Goal: Check status: Check status

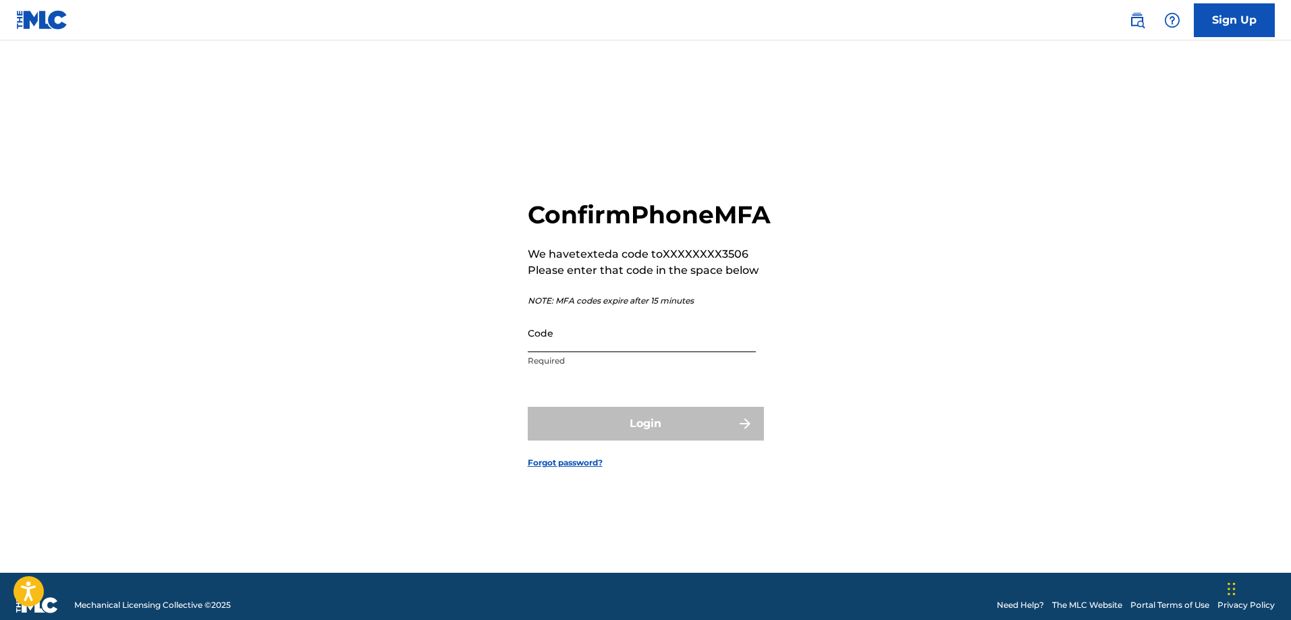
click at [609, 352] on input "Code" at bounding box center [642, 333] width 228 height 38
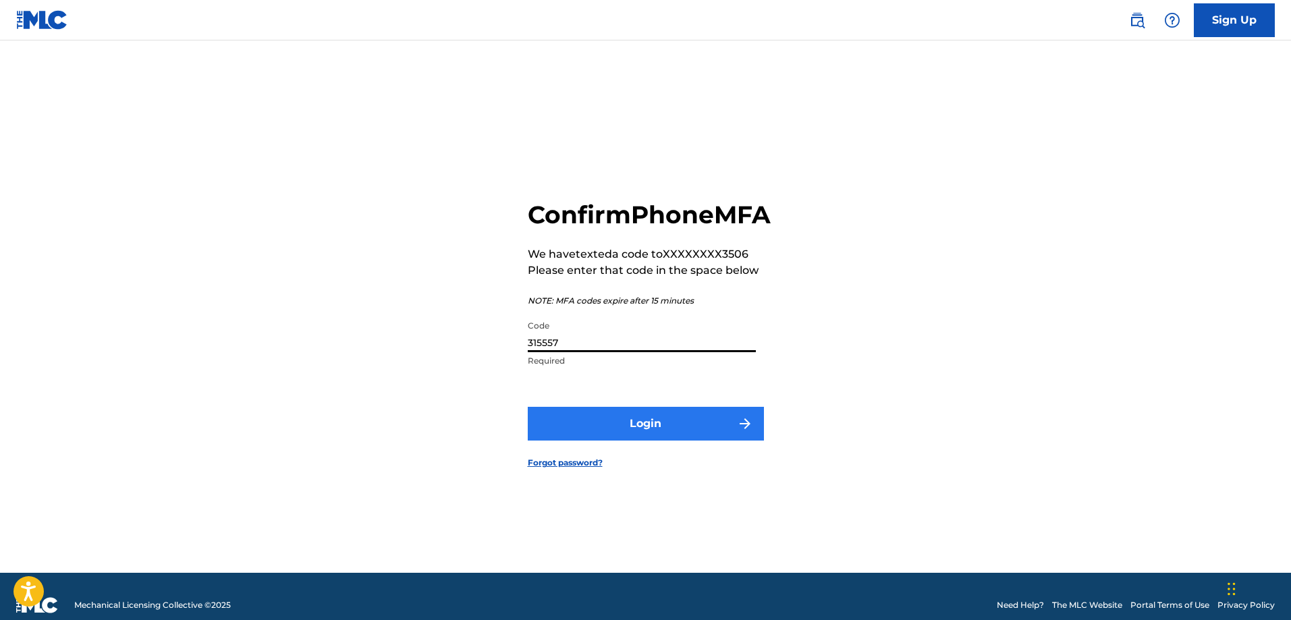
type input "315557"
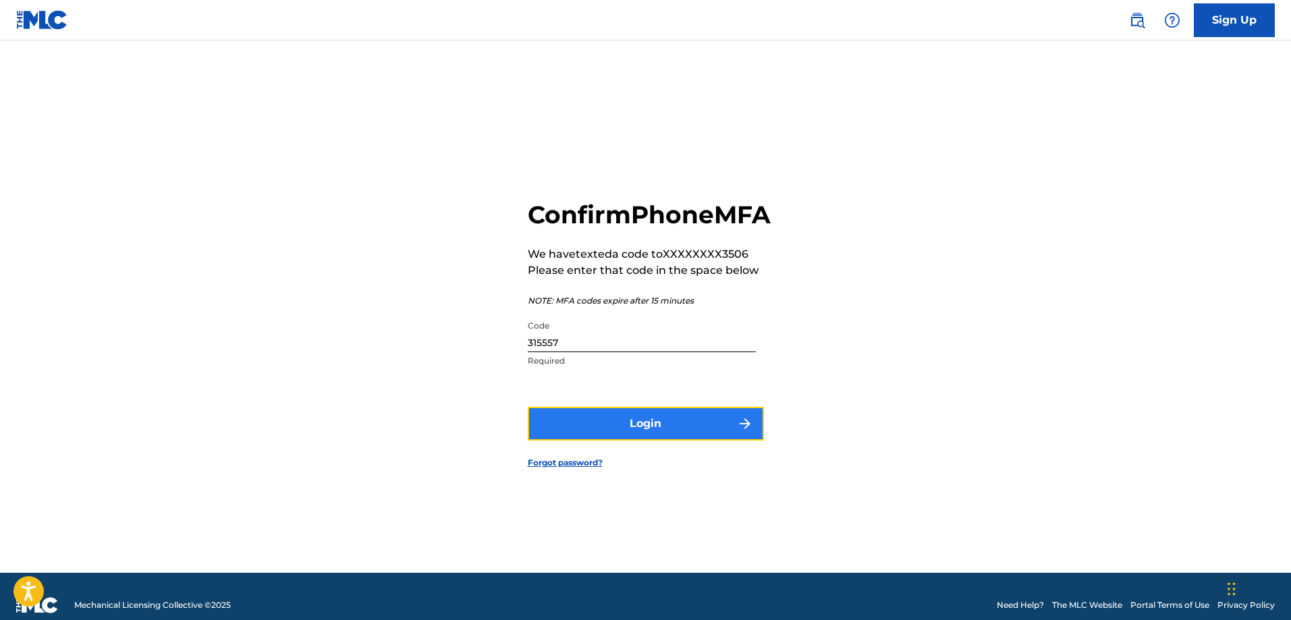
click at [623, 439] on button "Login" at bounding box center [646, 424] width 236 height 34
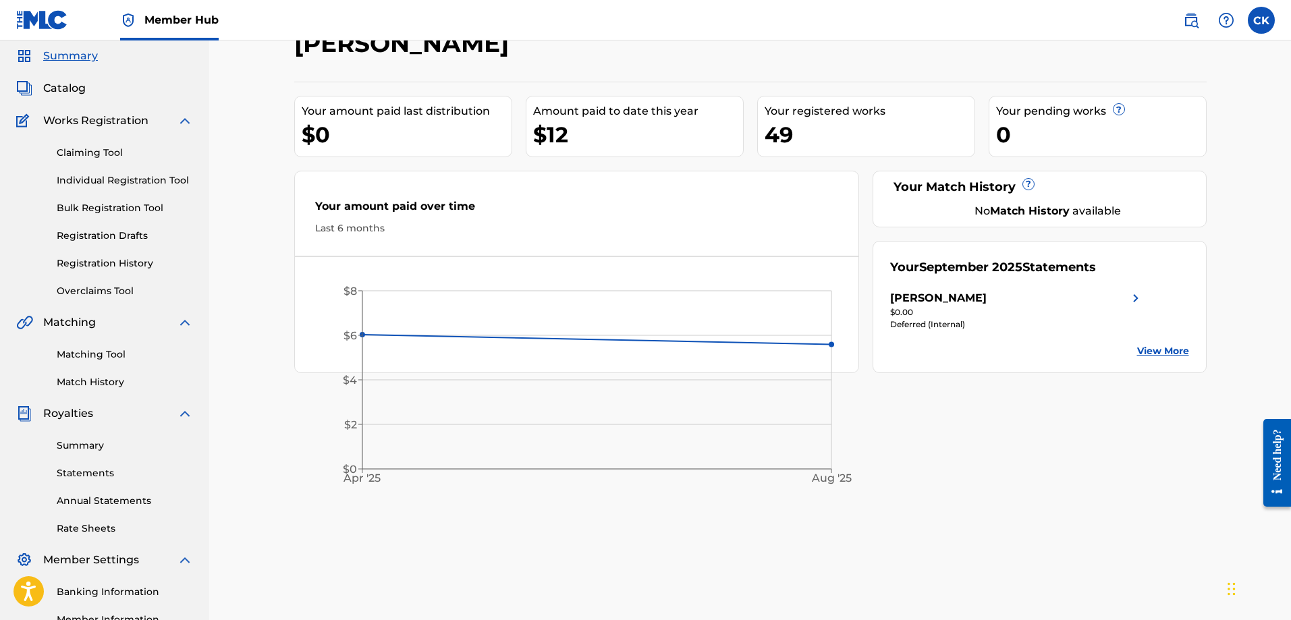
scroll to position [217, 0]
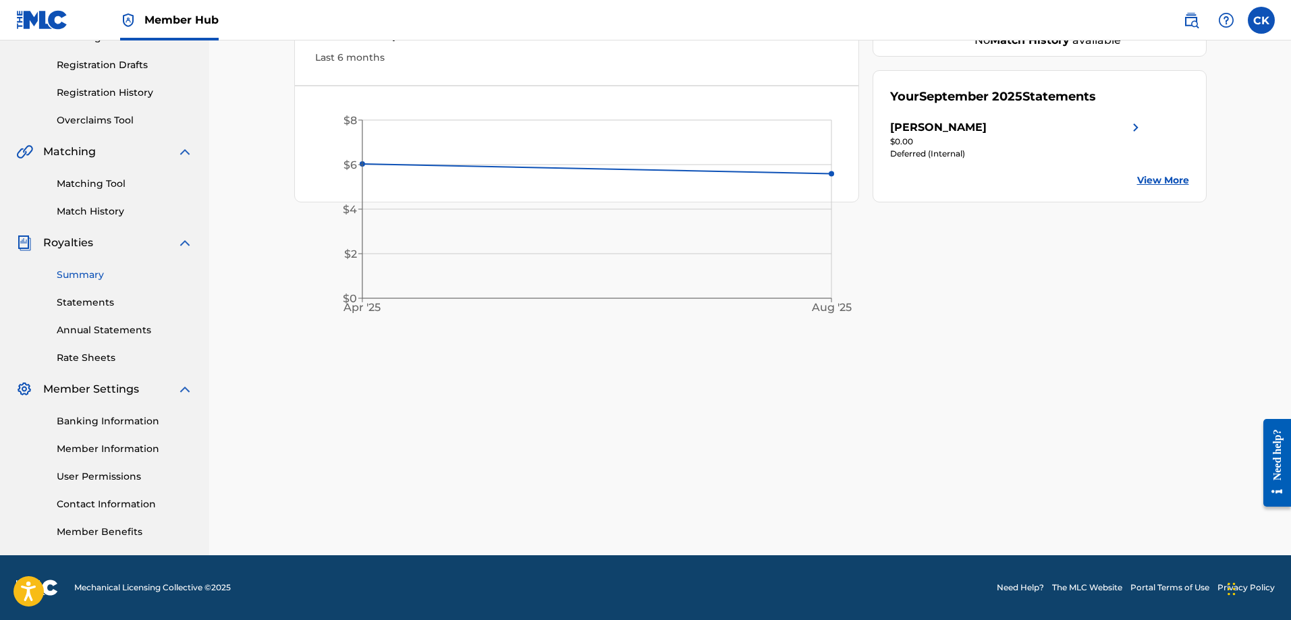
click at [101, 275] on link "Summary" at bounding box center [125, 275] width 136 height 14
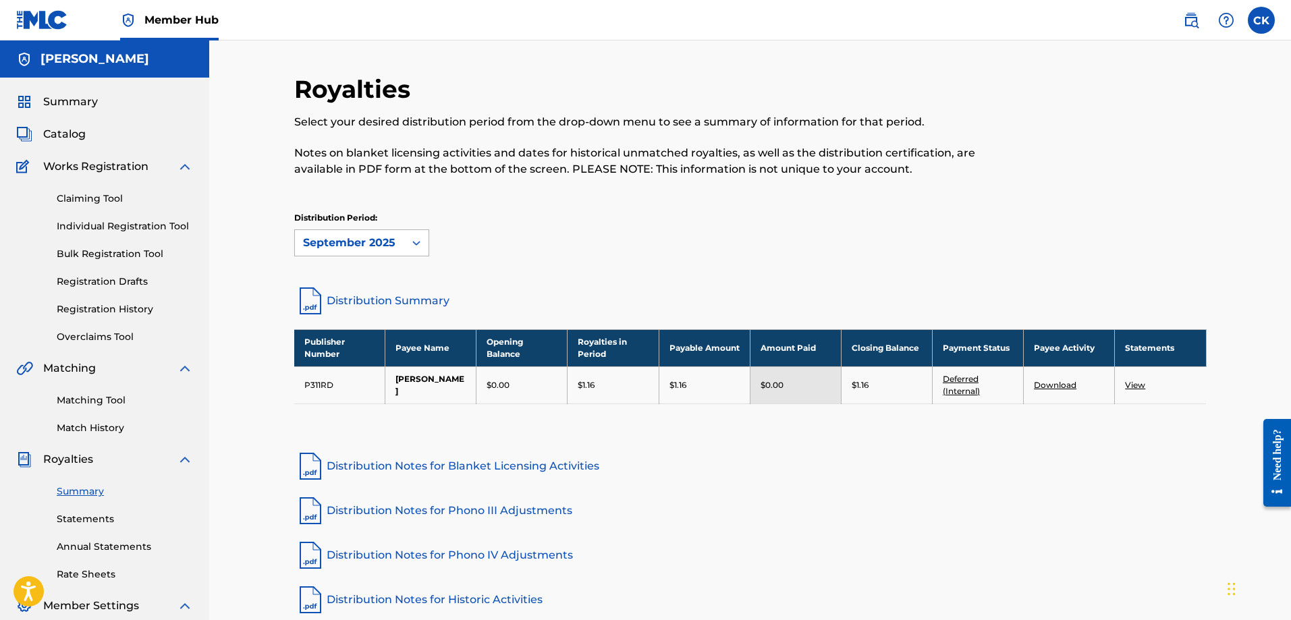
click at [375, 235] on div "September 2025" at bounding box center [349, 243] width 93 height 16
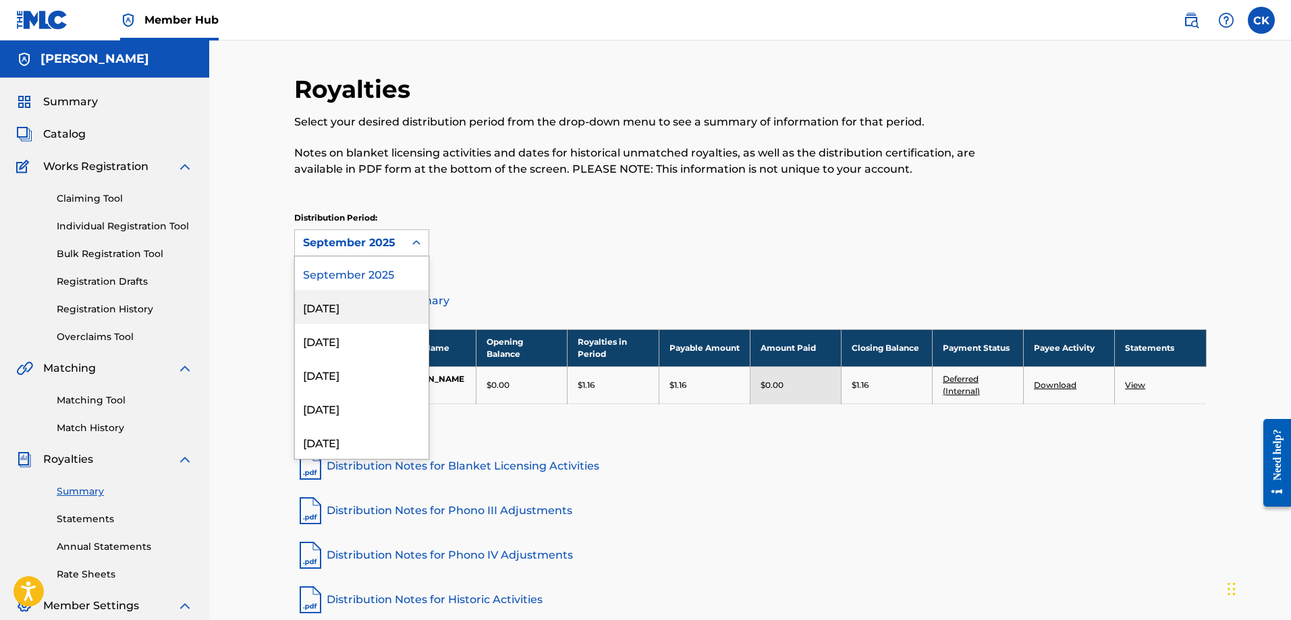
click at [386, 304] on div "August 2025" at bounding box center [362, 307] width 134 height 34
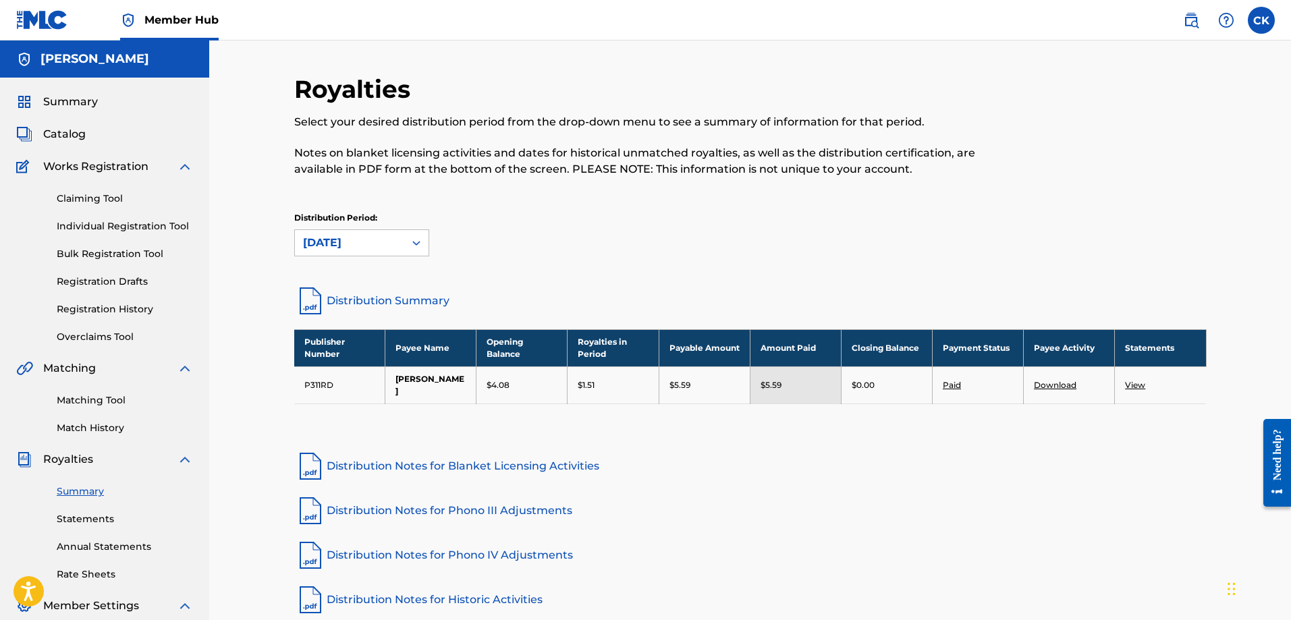
click at [381, 246] on div "August 2025" at bounding box center [349, 243] width 93 height 16
click at [418, 243] on icon at bounding box center [416, 243] width 8 height 5
click at [412, 243] on icon at bounding box center [416, 242] width 13 height 13
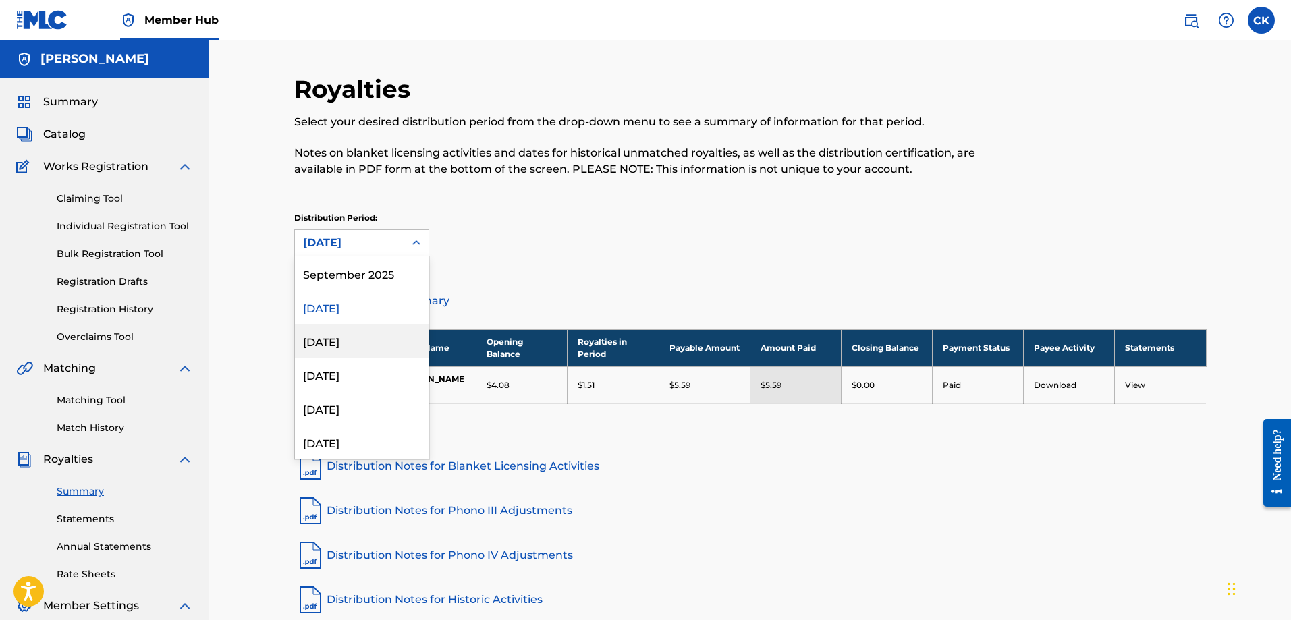
click at [383, 355] on div "July 2025" at bounding box center [362, 341] width 134 height 34
click at [379, 236] on div "July 2025" at bounding box center [349, 243] width 93 height 16
click at [360, 381] on div "June 2025" at bounding box center [362, 375] width 134 height 34
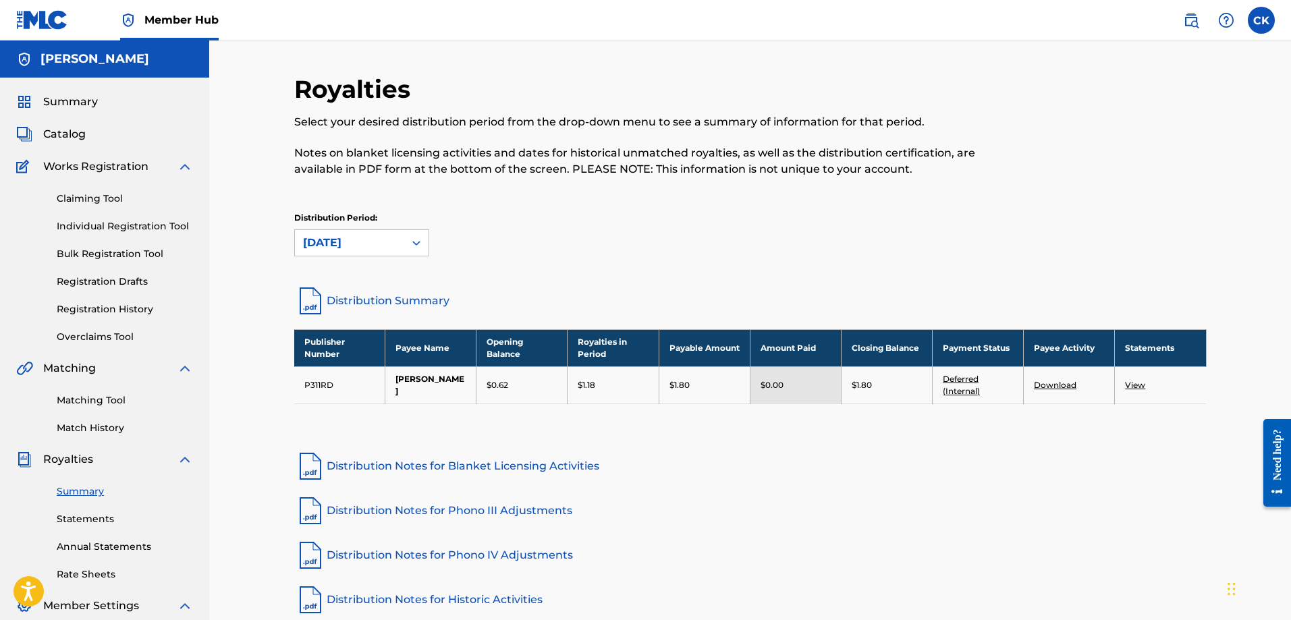
click at [370, 246] on div "June 2025" at bounding box center [349, 243] width 93 height 16
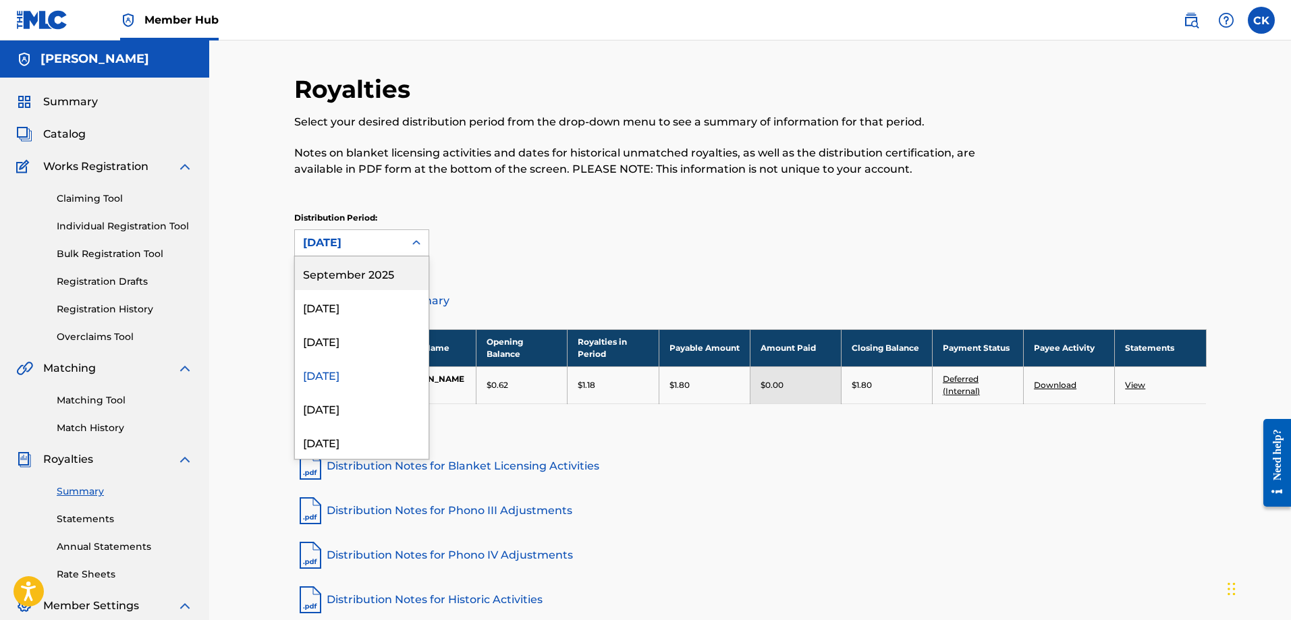
click at [366, 276] on div "September 2025" at bounding box center [362, 273] width 134 height 34
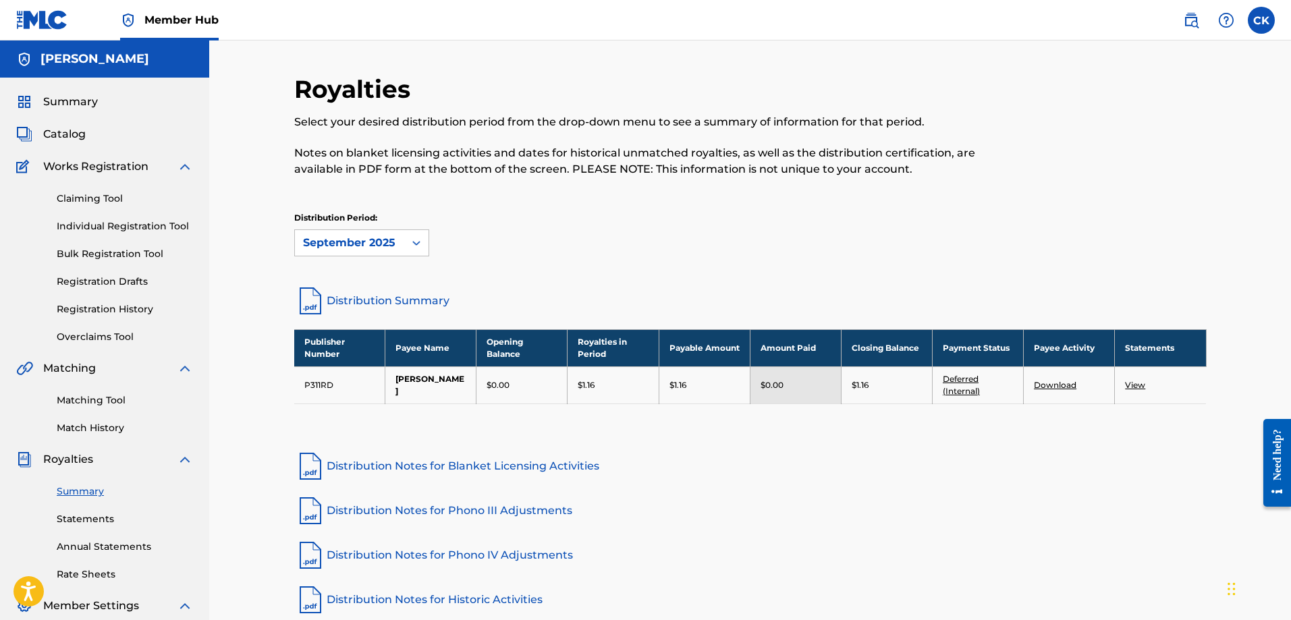
click at [600, 218] on div "Distribution Period: option September 2025, selected. September 2025" at bounding box center [750, 234] width 912 height 45
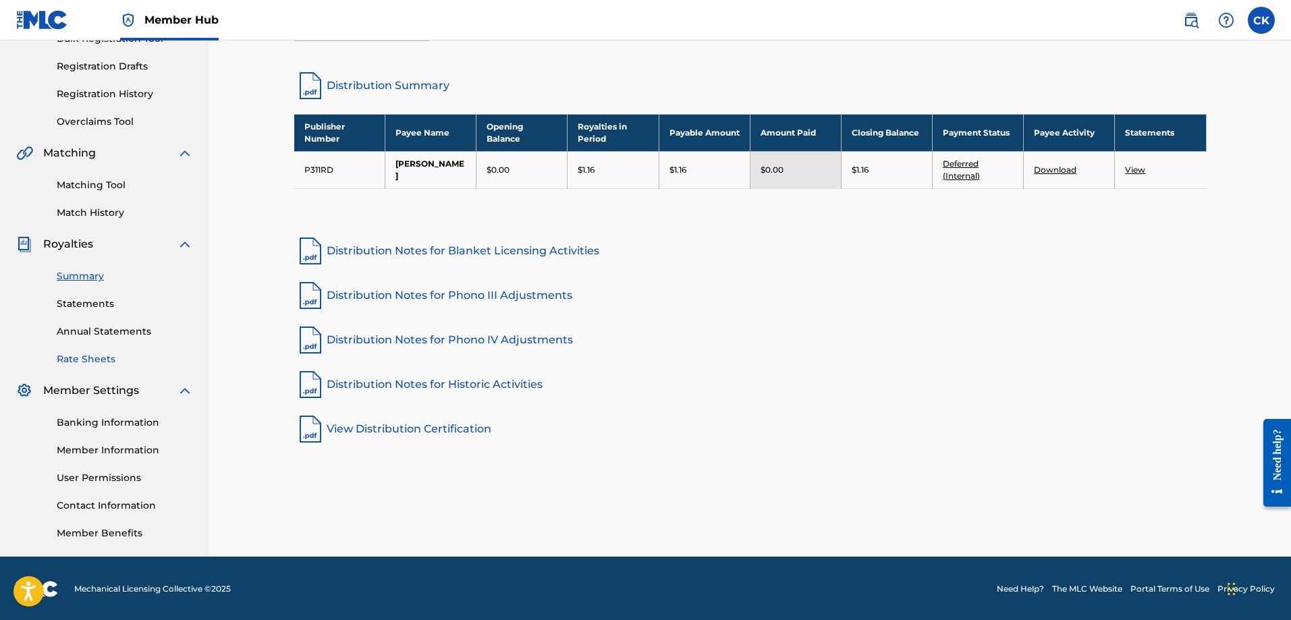
scroll to position [217, 0]
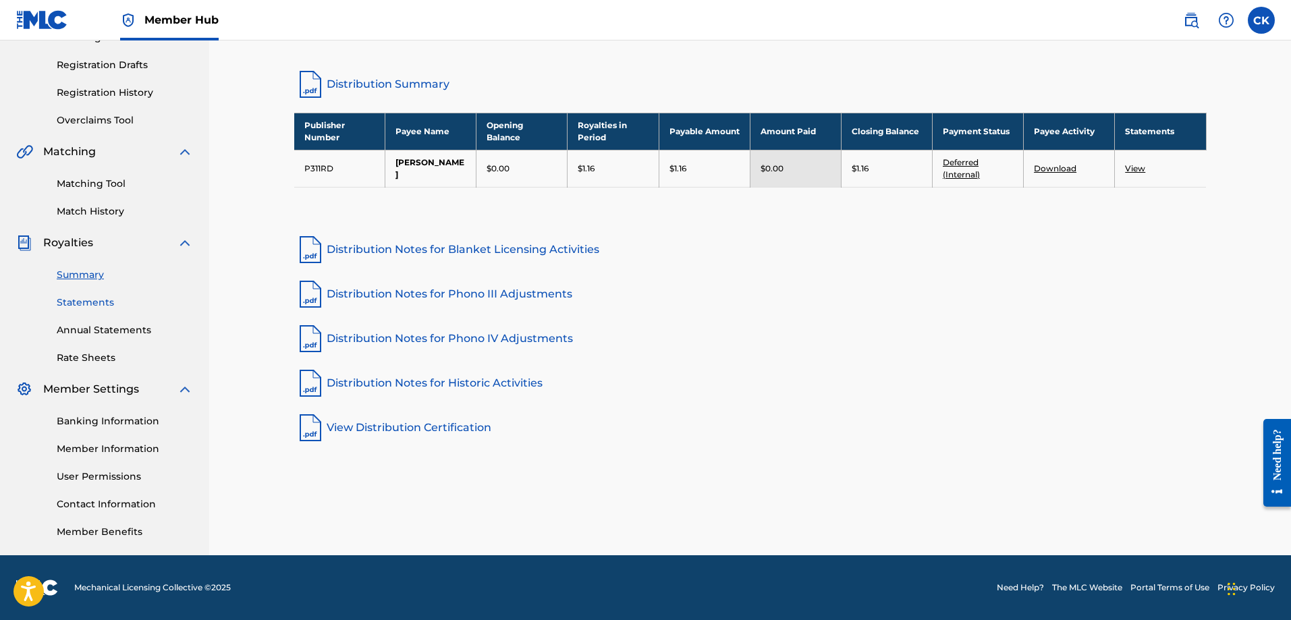
click at [97, 298] on link "Statements" at bounding box center [125, 303] width 136 height 14
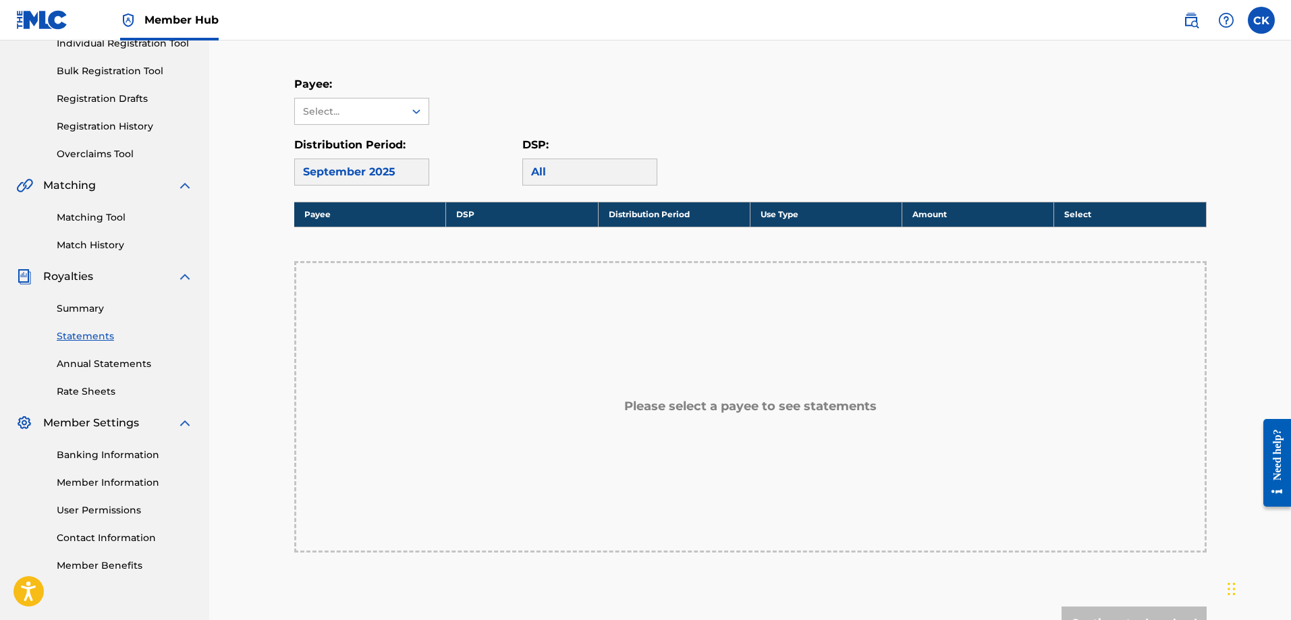
scroll to position [202, 0]
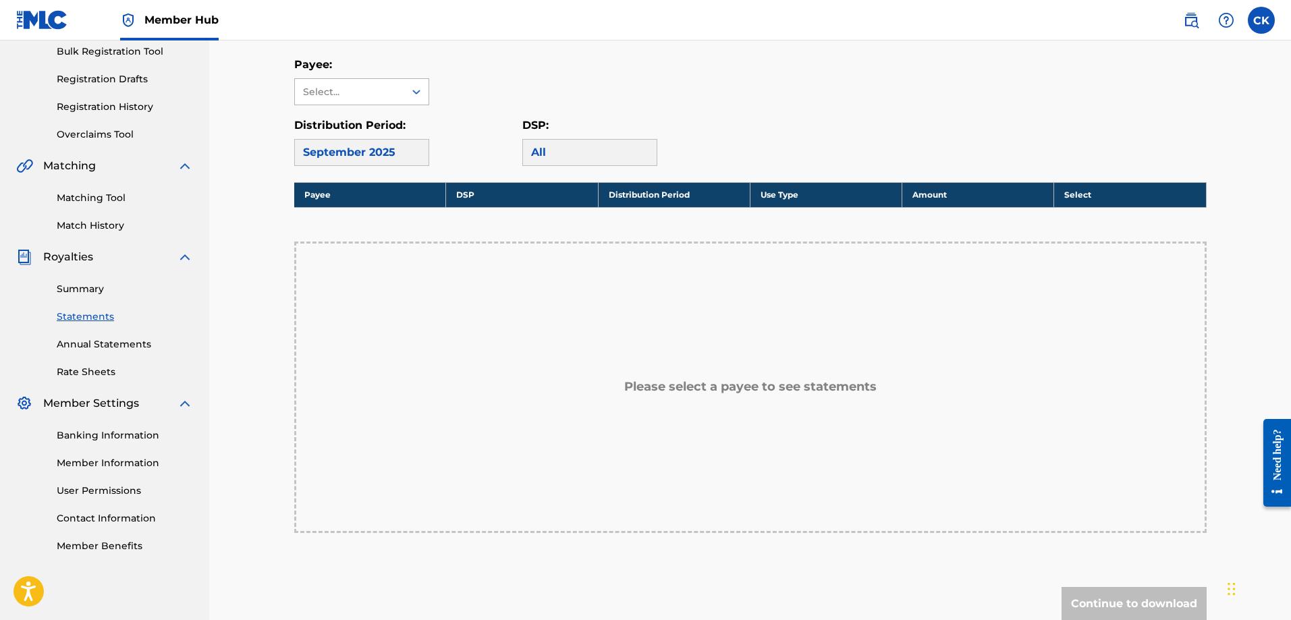
click at [342, 93] on div "Select..." at bounding box center [349, 92] width 92 height 14
drag, startPoint x: 374, startPoint y: 124, endPoint x: 375, endPoint y: 139, distance: 15.5
click at [374, 124] on div "[PERSON_NAME]" at bounding box center [362, 122] width 134 height 34
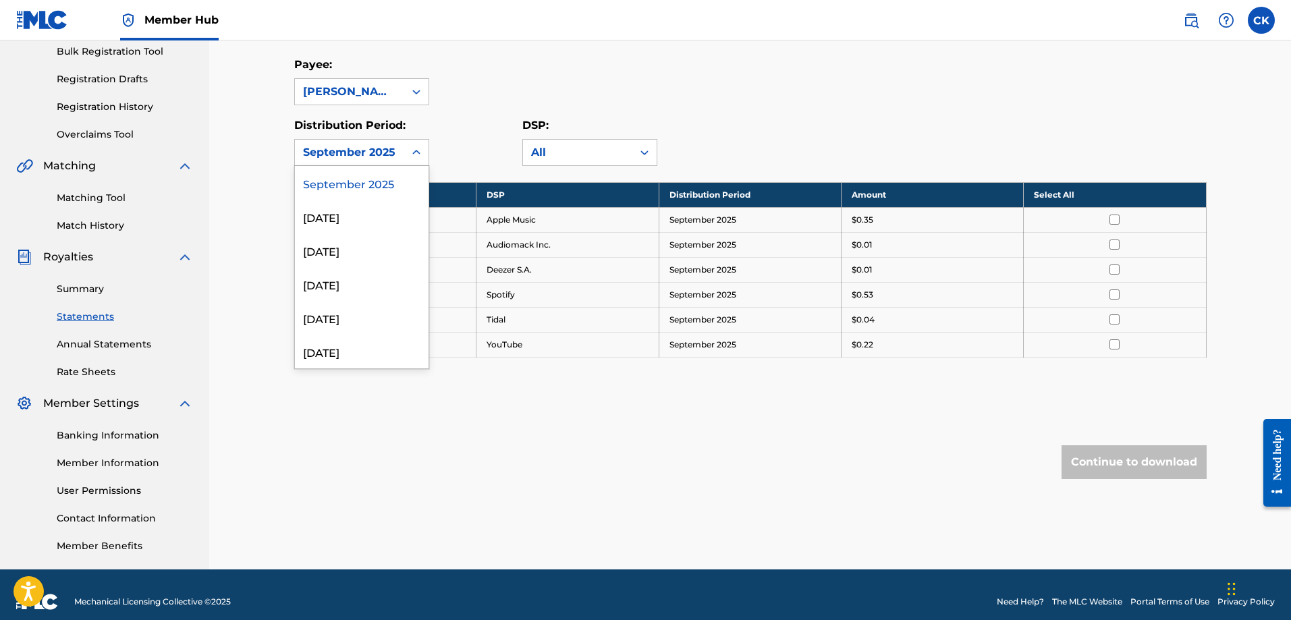
click at [375, 161] on div "September 2025" at bounding box center [349, 153] width 109 height 26
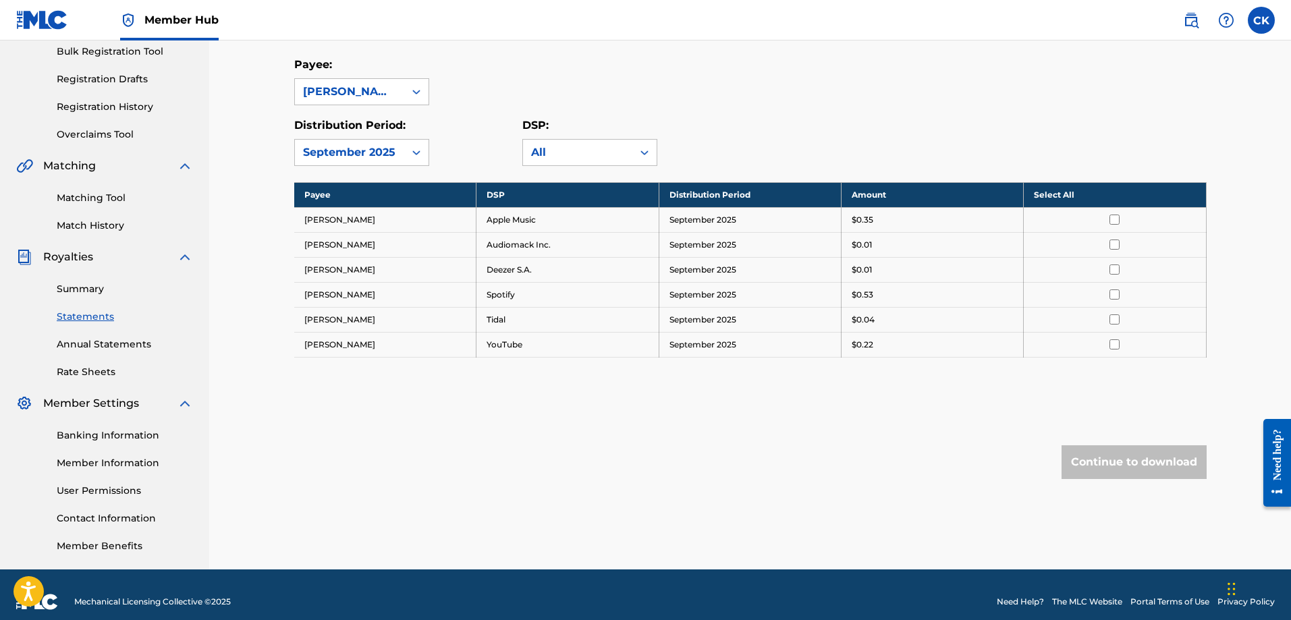
click at [375, 161] on div "September 2025" at bounding box center [349, 153] width 109 height 26
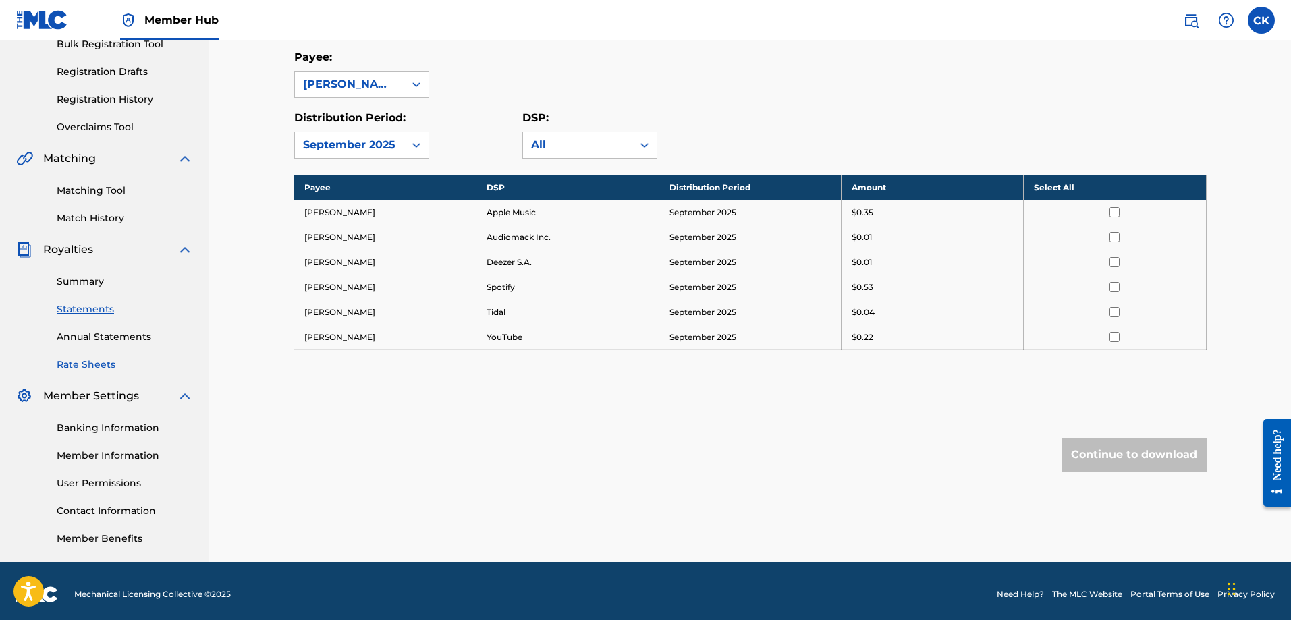
scroll to position [217, 0]
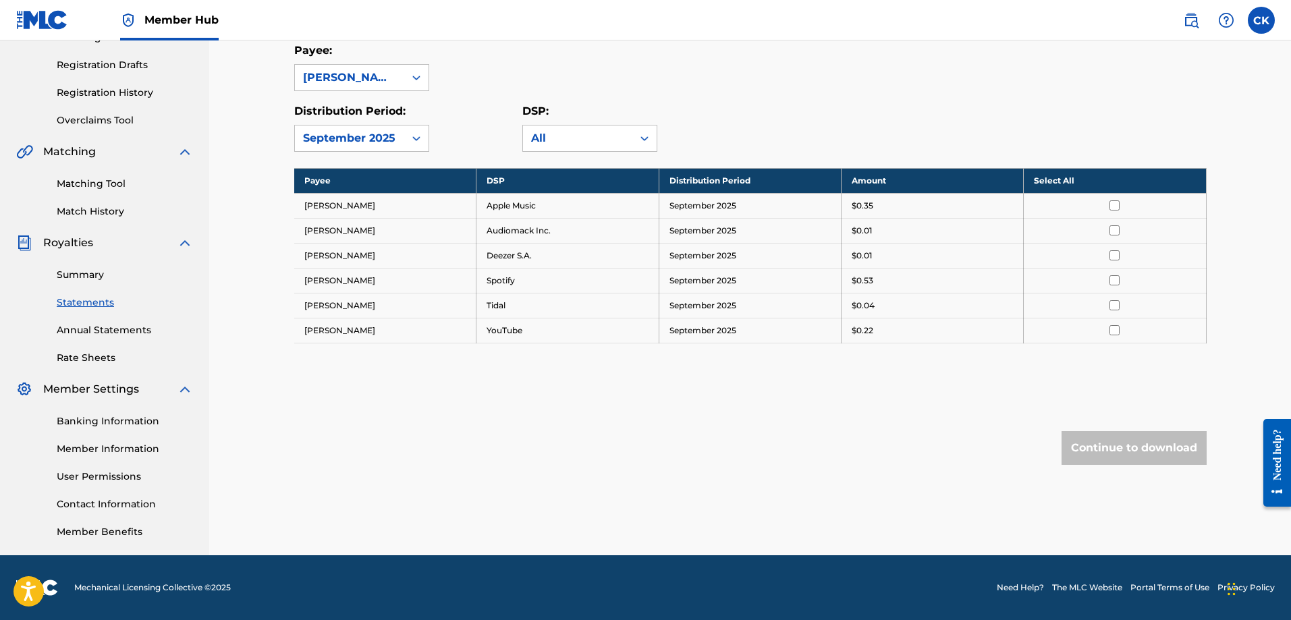
click at [116, 328] on link "Annual Statements" at bounding box center [125, 330] width 136 height 14
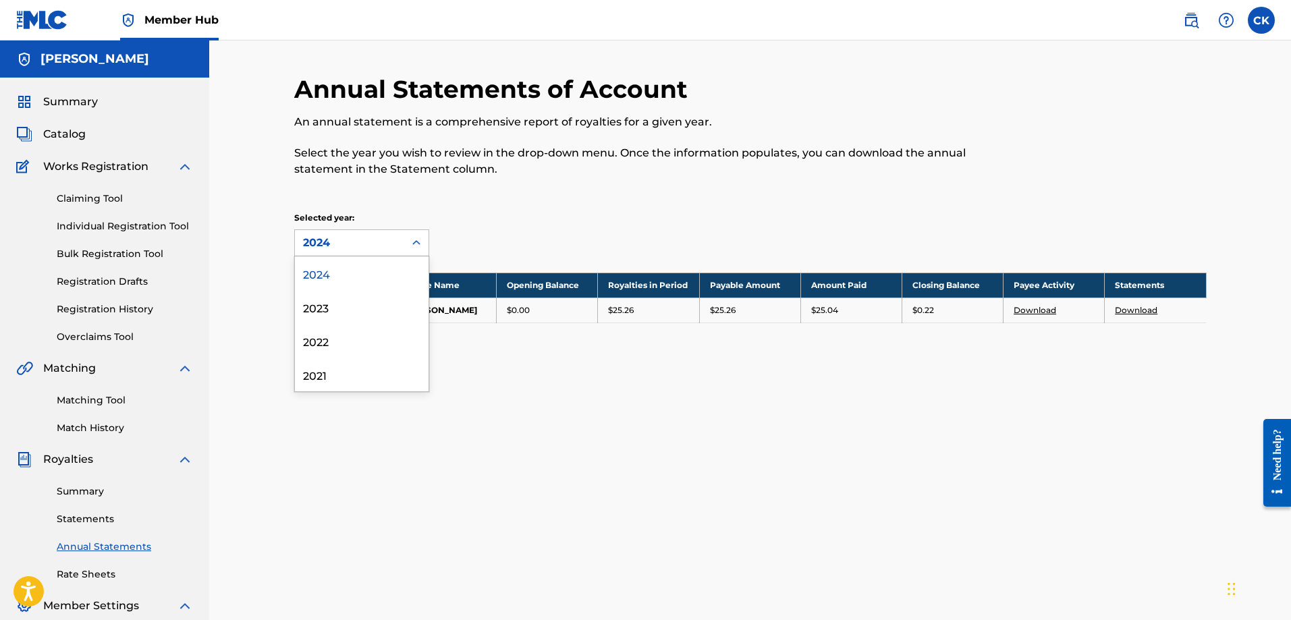
click at [412, 241] on icon at bounding box center [416, 242] width 13 height 13
click at [356, 300] on div "2023" at bounding box center [362, 307] width 134 height 34
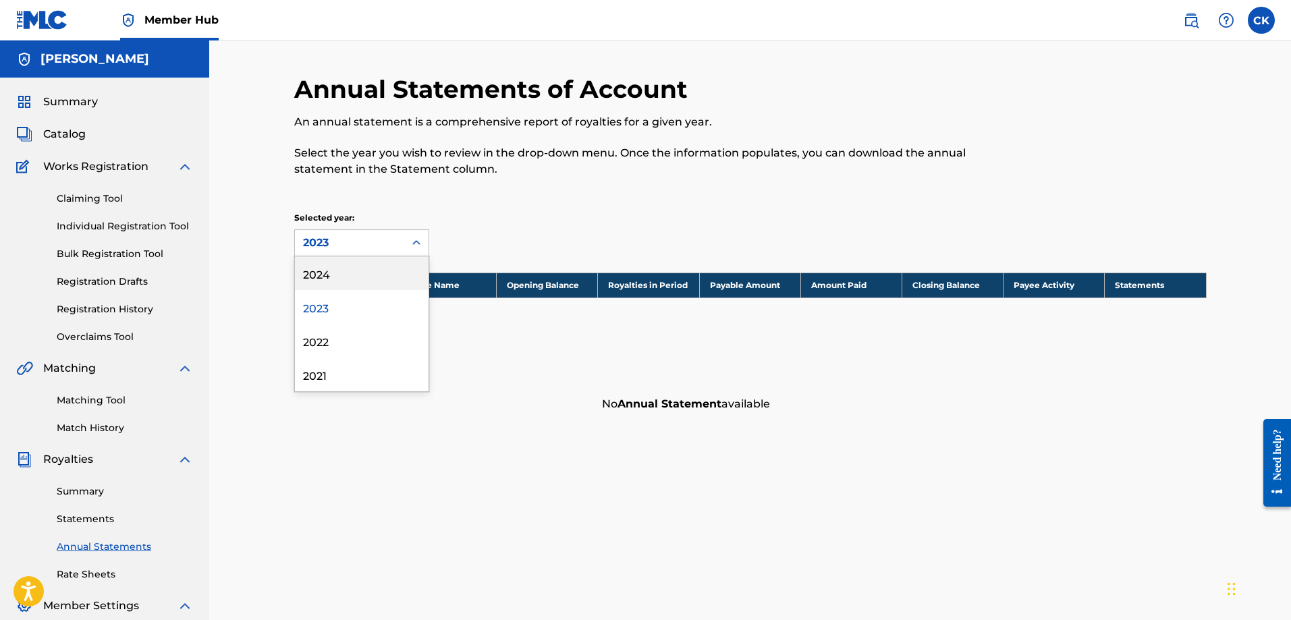
click at [357, 237] on div "2023" at bounding box center [349, 243] width 93 height 16
click at [345, 279] on div "2024" at bounding box center [362, 273] width 134 height 34
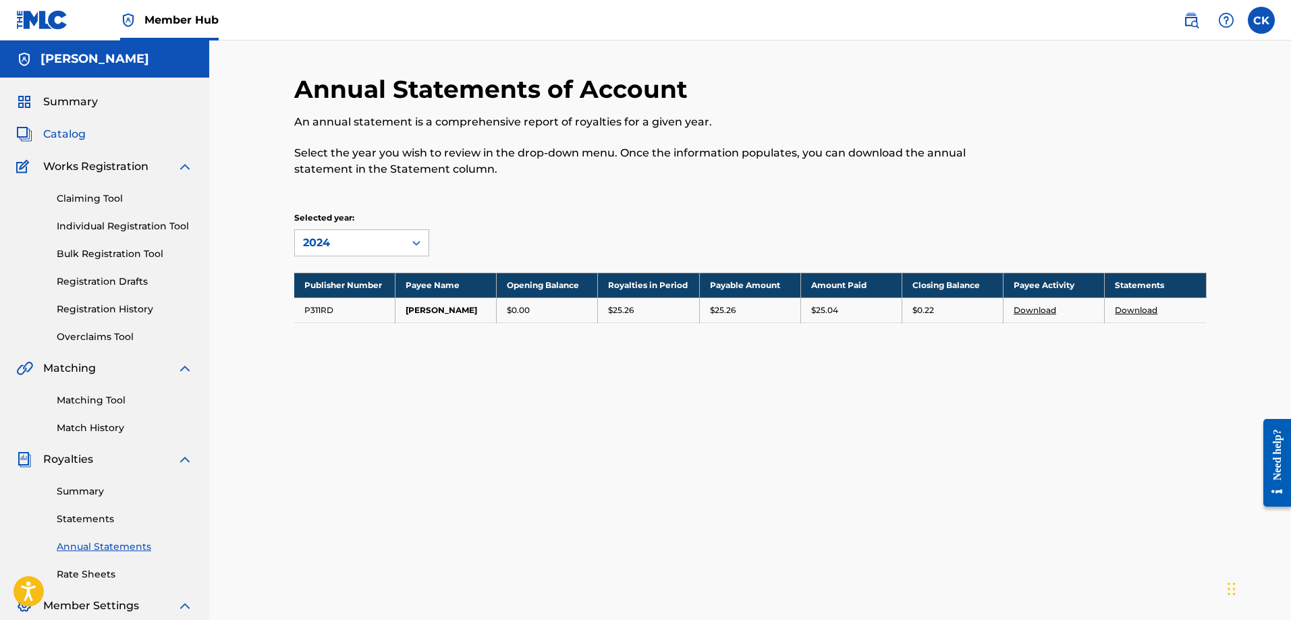
click at [62, 134] on span "Catalog" at bounding box center [64, 134] width 43 height 16
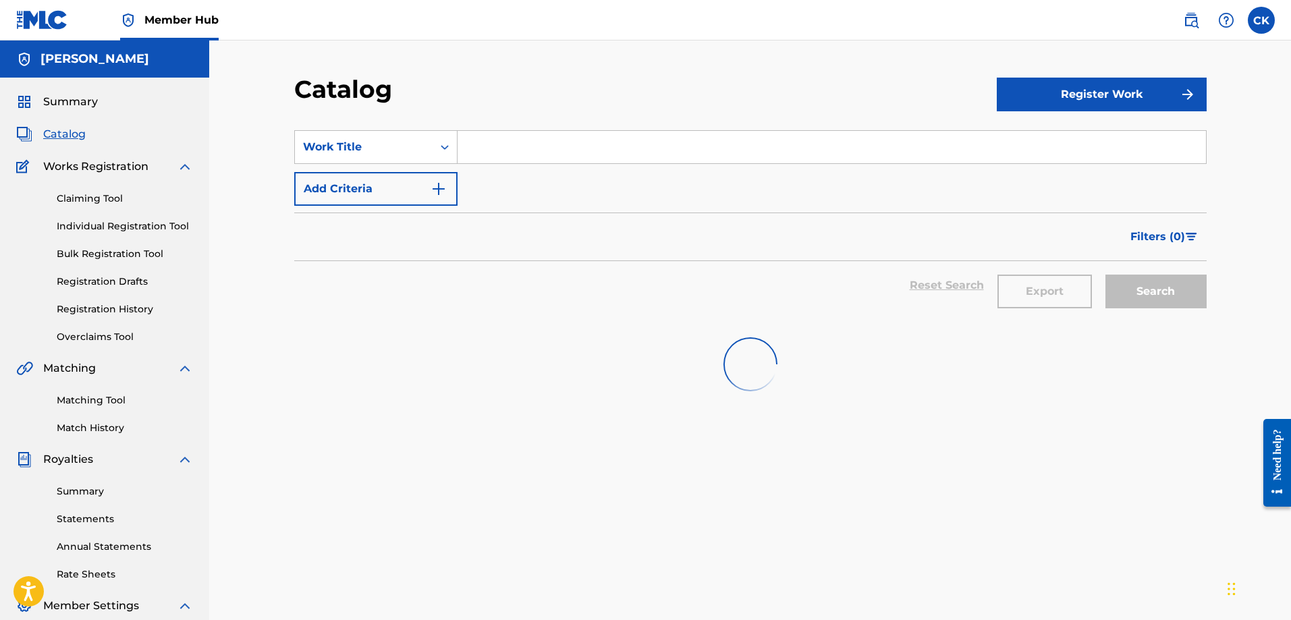
click at [45, 136] on span "Catalog" at bounding box center [64, 134] width 43 height 16
click at [66, 88] on div "Summary Catalog Works Registration Claiming Tool Individual Registration Tool B…" at bounding box center [104, 425] width 209 height 694
click at [57, 105] on span "Summary" at bounding box center [70, 102] width 55 height 16
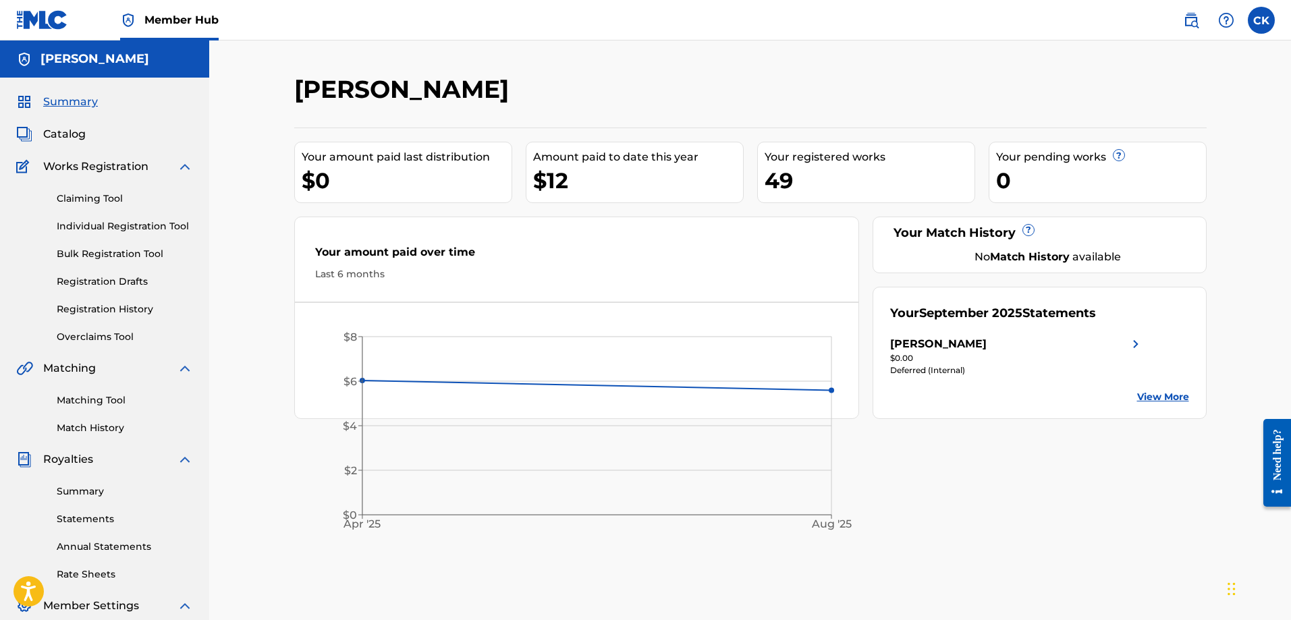
click at [1133, 343] on img at bounding box center [1136, 344] width 16 height 16
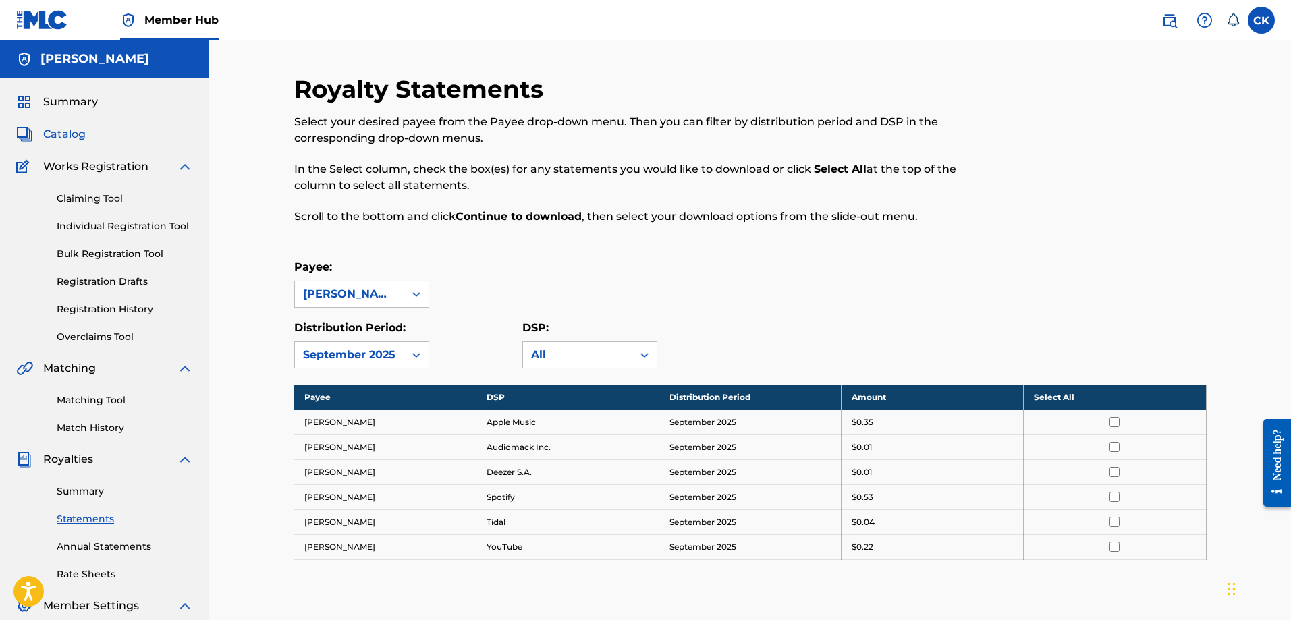
click at [67, 134] on span "Catalog" at bounding box center [64, 134] width 43 height 16
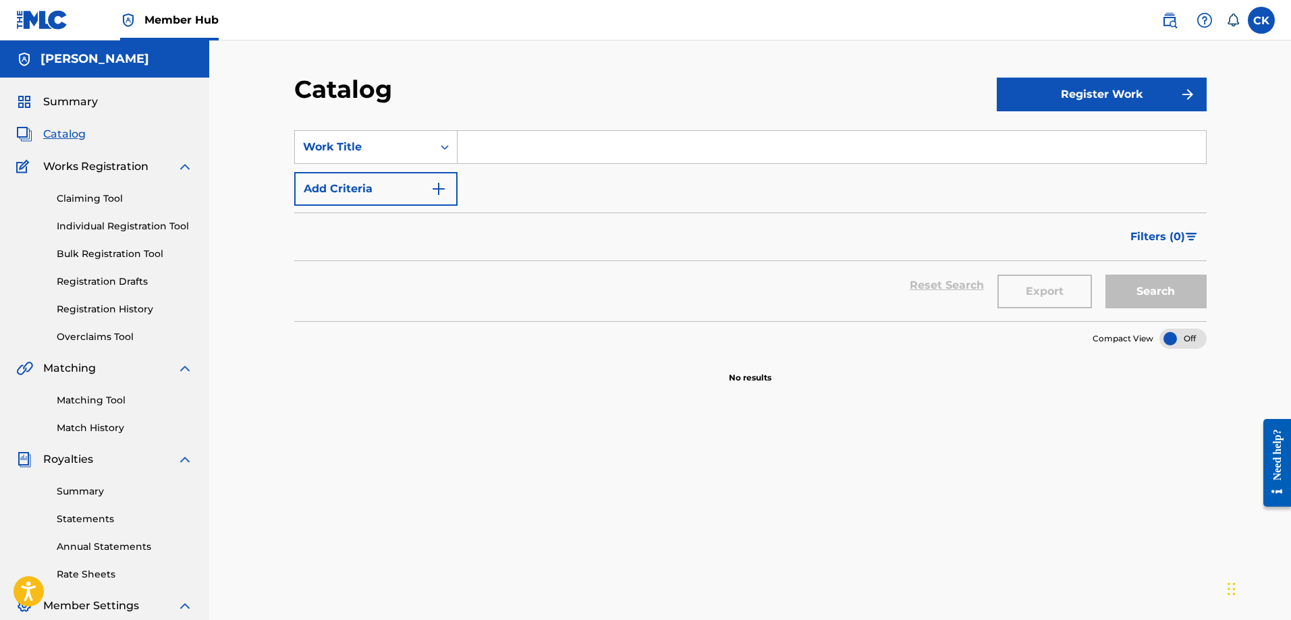
click at [102, 132] on div "Catalog" at bounding box center [104, 134] width 177 height 16
